Goal: Check status

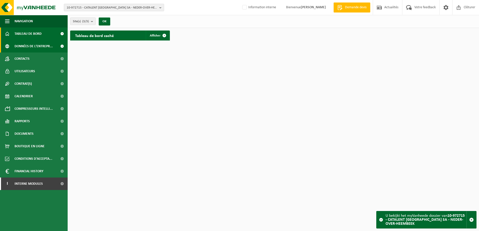
click at [34, 49] on span "Données de l'entrepr..." at bounding box center [34, 46] width 38 height 13
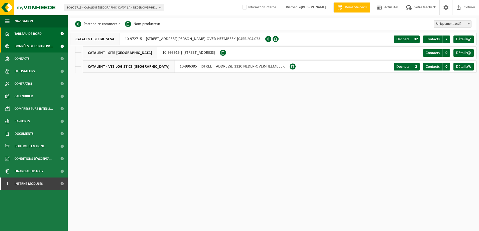
click at [16, 34] on span "Tableau de bord" at bounding box center [28, 34] width 27 height 13
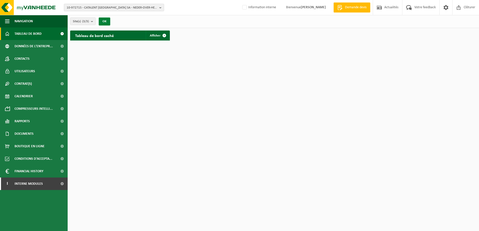
click at [107, 23] on button "OK" at bounding box center [105, 22] width 12 height 8
click at [154, 35] on span "Afficher" at bounding box center [155, 35] width 11 height 3
